Goal: Task Accomplishment & Management: Manage account settings

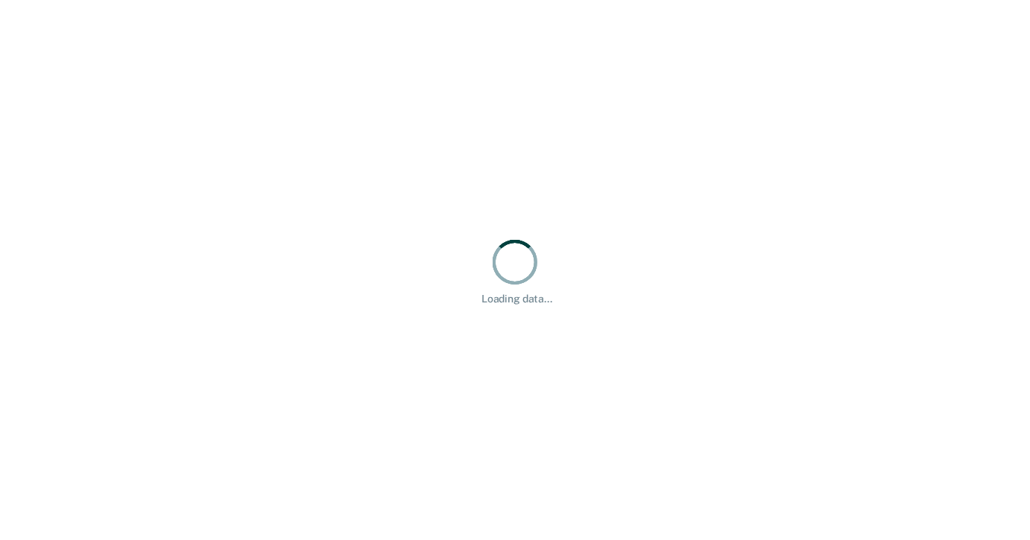
click at [406, 138] on div "Loading data..." at bounding box center [515, 270] width 1030 height 540
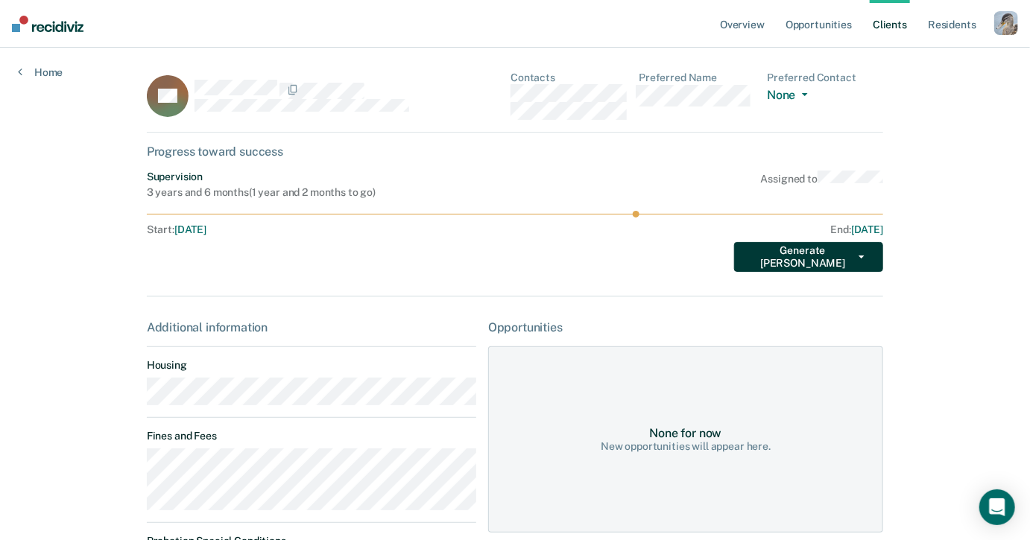
click at [833, 267] on button "Generate TEPE" at bounding box center [808, 257] width 149 height 30
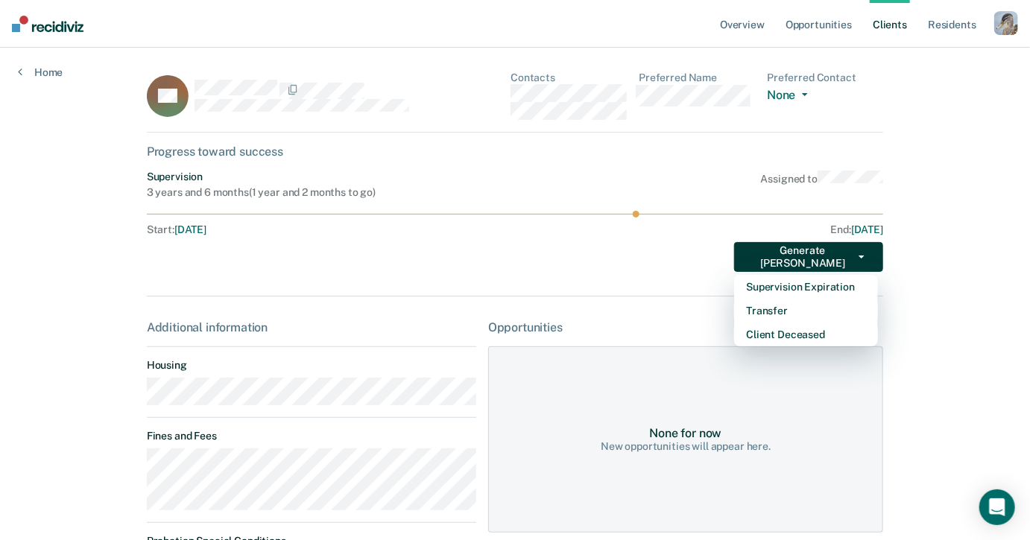
click at [936, 186] on div "Overview Opportunities Client s Resident s Profile How it works Go to Pathways …" at bounding box center [515, 397] width 1030 height 794
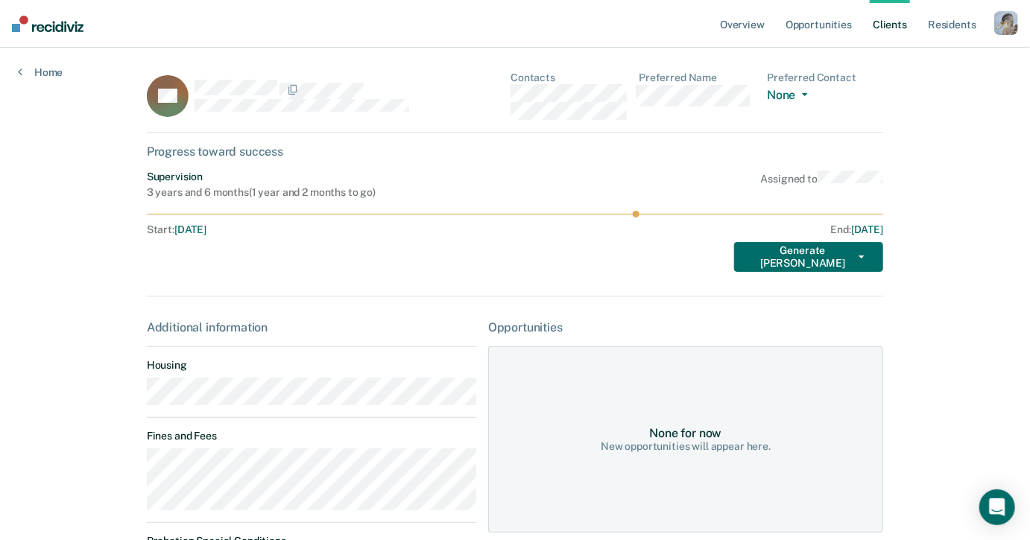
click at [1010, 26] on div "button" at bounding box center [1006, 23] width 24 height 24
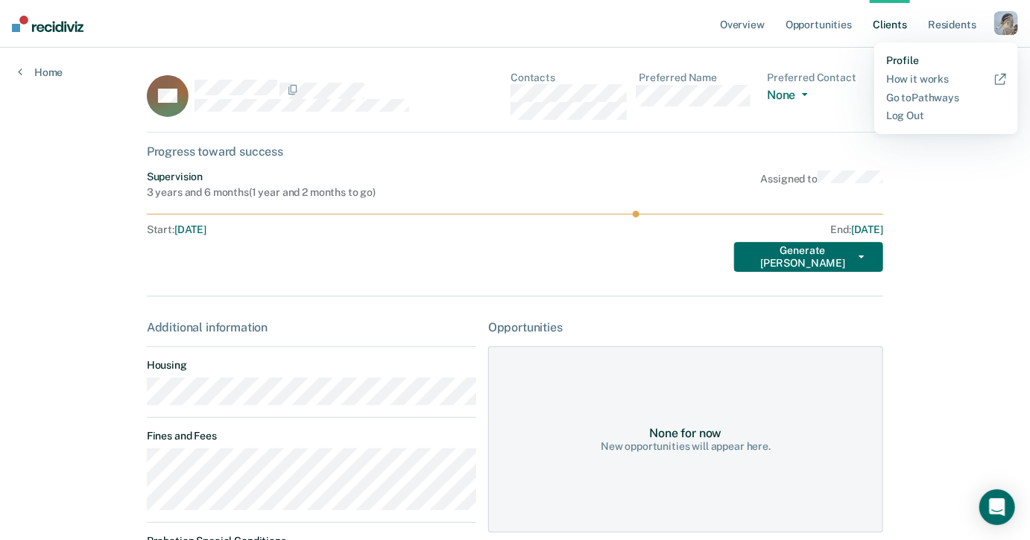
click at [901, 58] on link "Profile" at bounding box center [946, 60] width 120 height 13
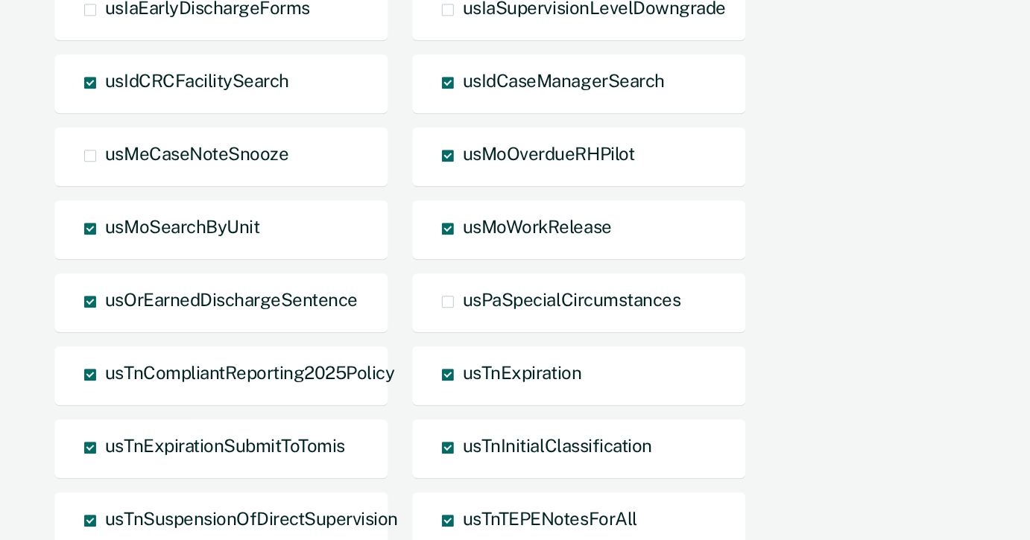
scroll to position [1651, 0]
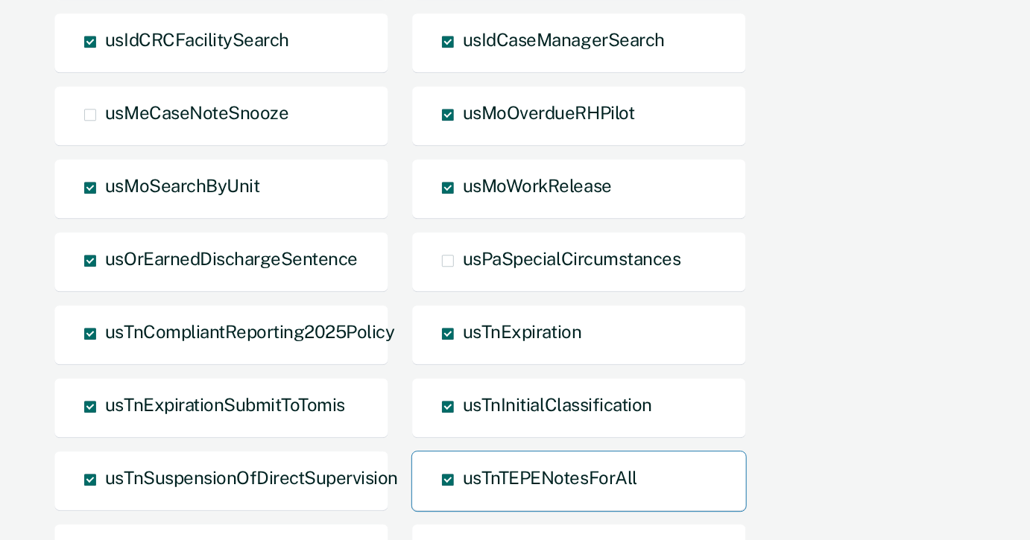
click at [447, 474] on span at bounding box center [448, 480] width 12 height 12
click at [463, 491] on input "usTnTEPENotesForAll" at bounding box center [463, 491] width 0 height 0
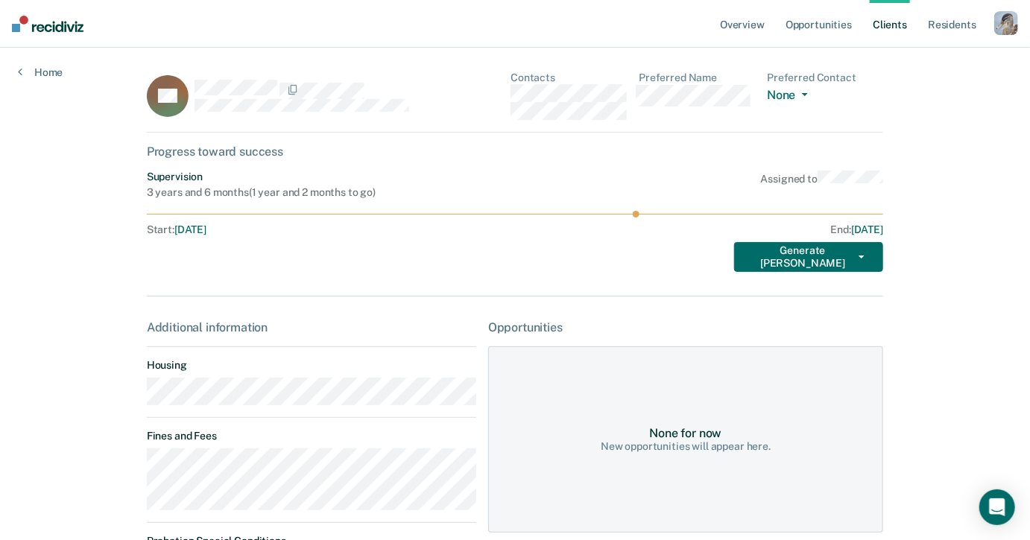
click at [1012, 21] on div "button" at bounding box center [1006, 23] width 24 height 24
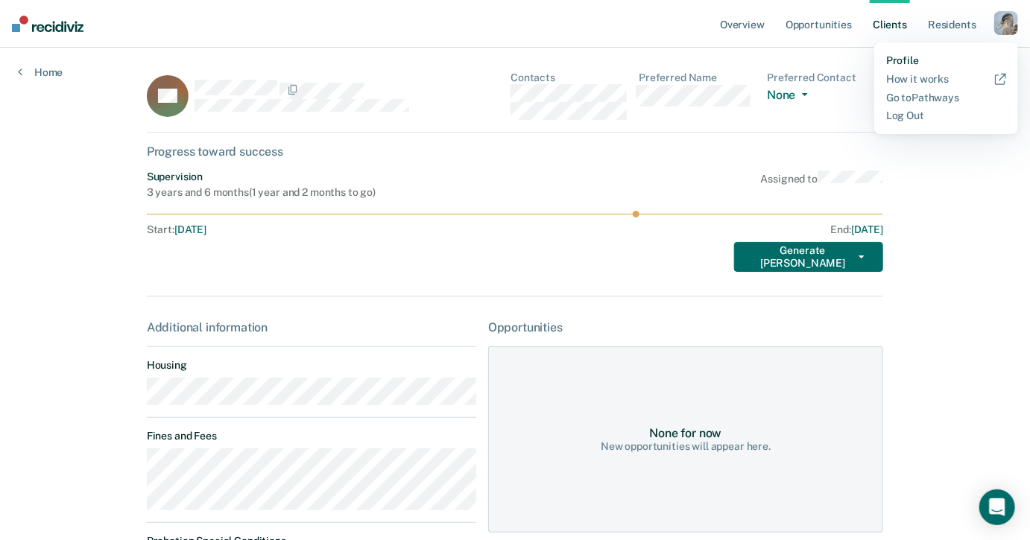
click at [913, 57] on link "Profile" at bounding box center [946, 60] width 120 height 13
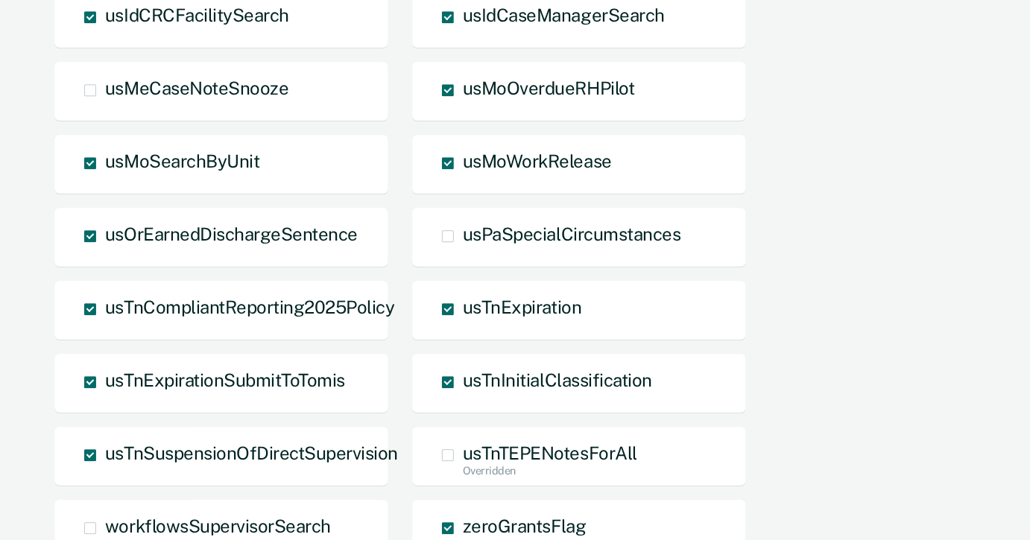
scroll to position [1701, 0]
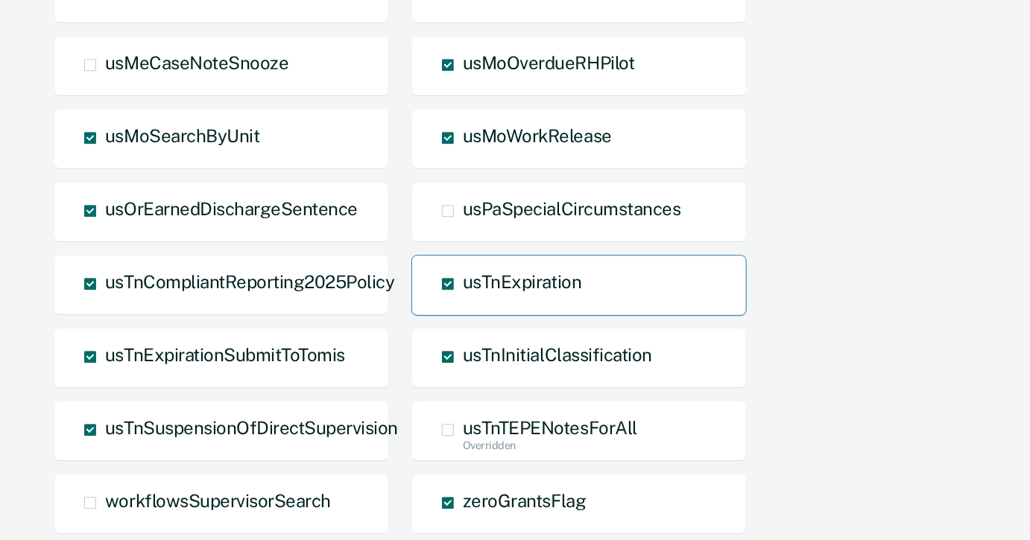
click at [452, 278] on span at bounding box center [448, 284] width 12 height 12
click at [463, 295] on input "usTnExpiration" at bounding box center [463, 295] width 0 height 0
